Goal: Find specific page/section: Find specific page/section

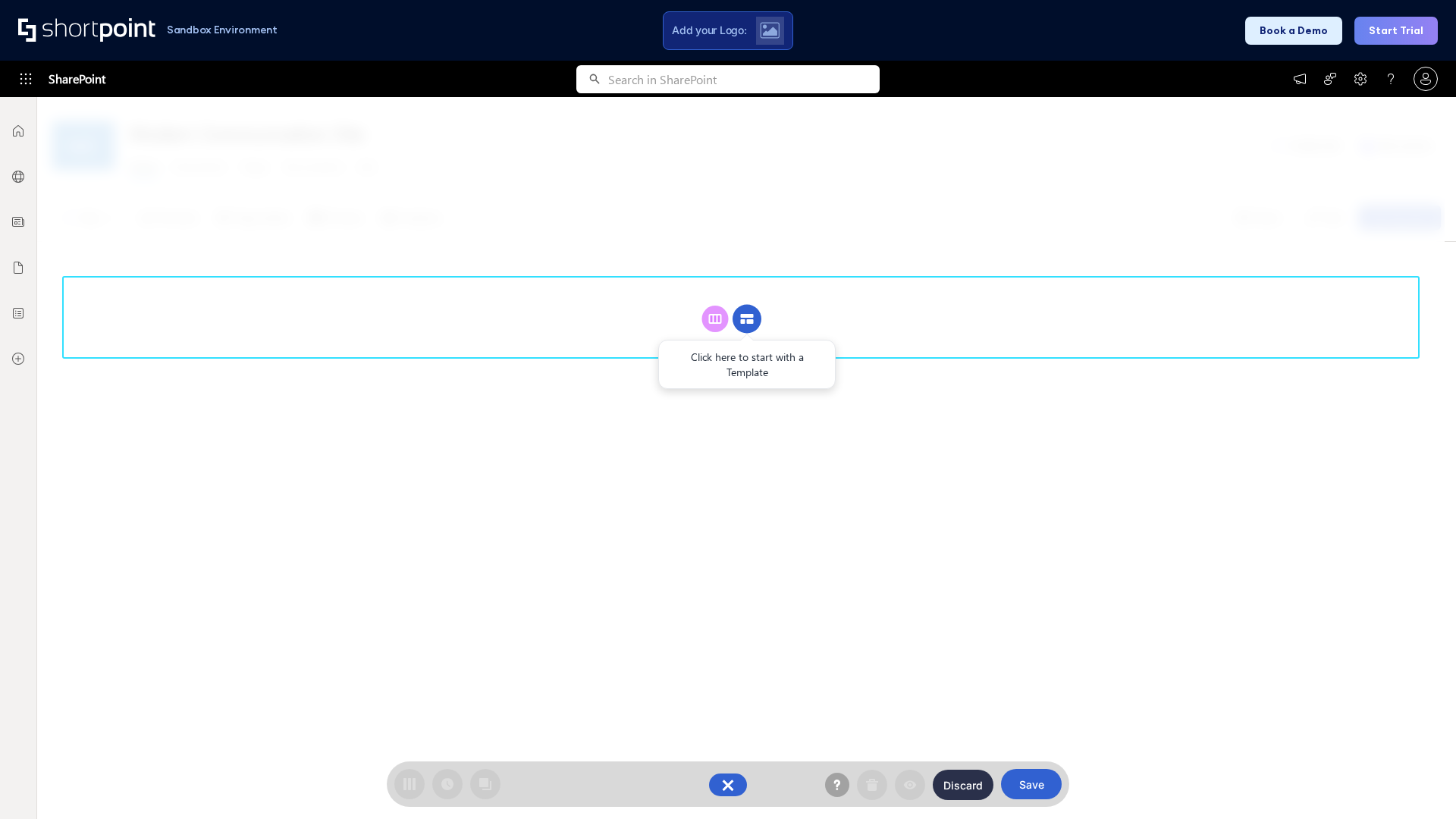
click at [747, 319] on circle at bounding box center [746, 319] width 29 height 29
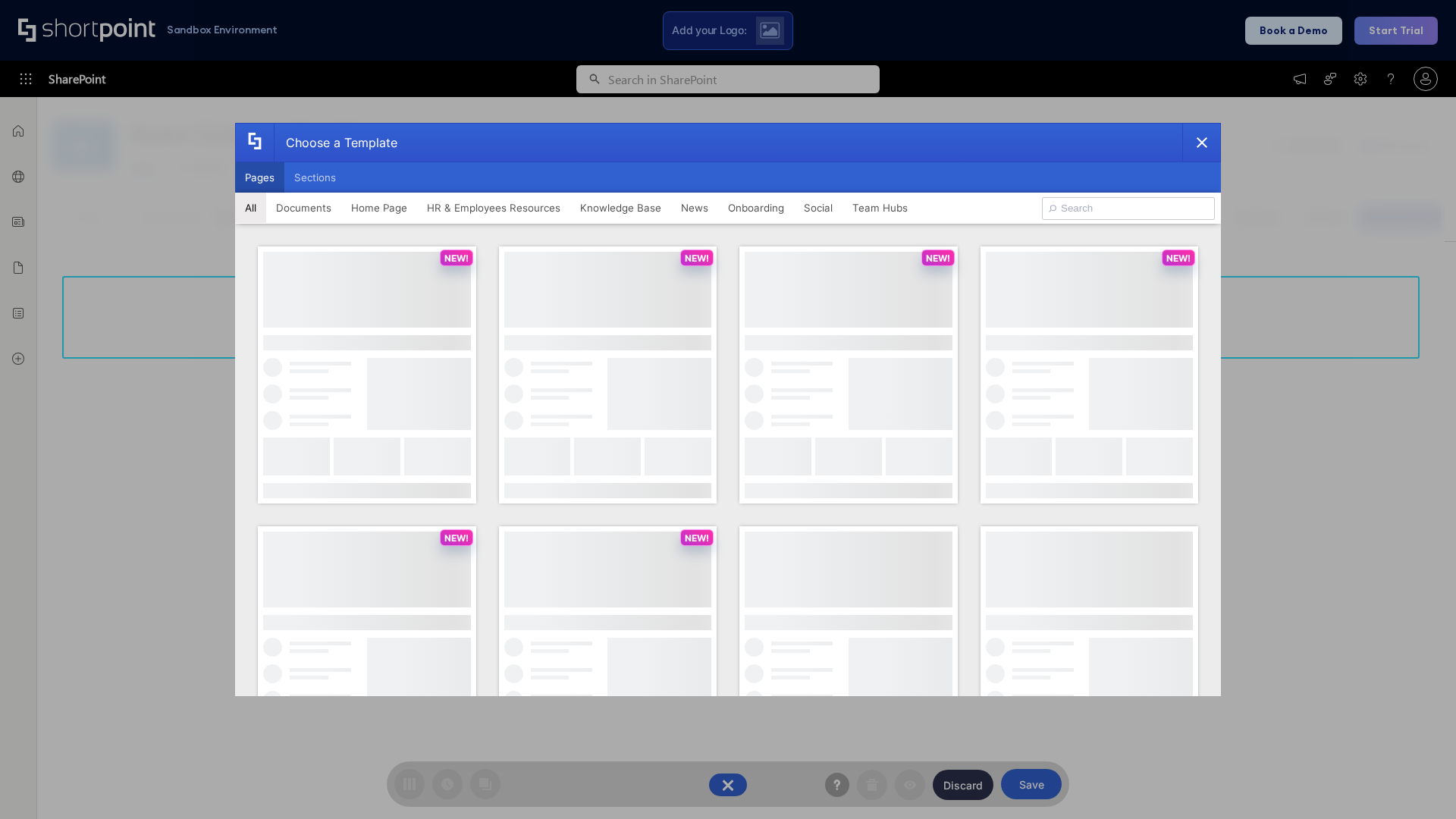
click at [259, 177] on button "Pages" at bounding box center [260, 177] width 49 height 30
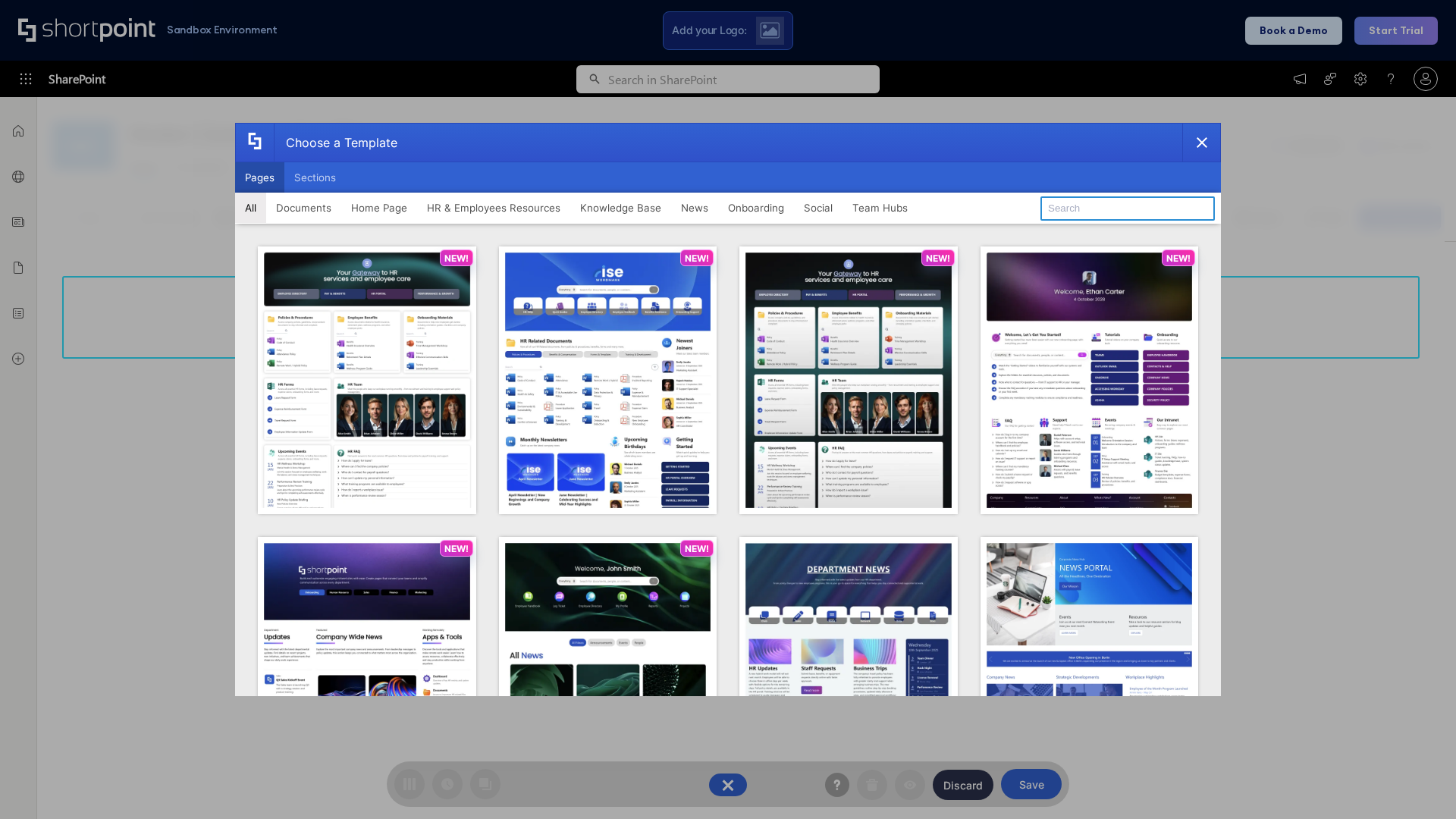
type input "Intranet Layout 6"
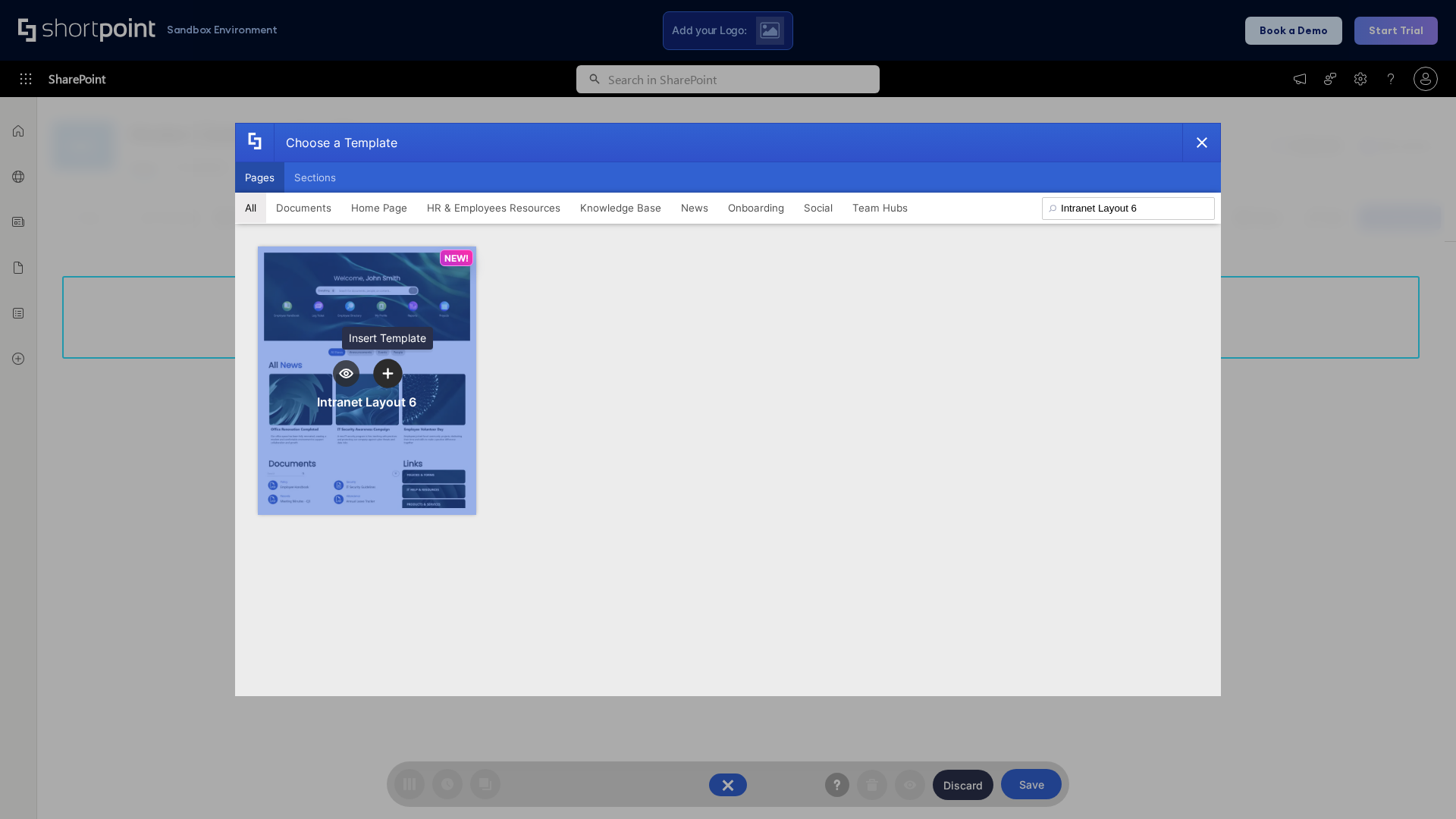
click at [387, 373] on icon "template selector" at bounding box center [387, 374] width 11 height 11
